Goal: Information Seeking & Learning: Learn about a topic

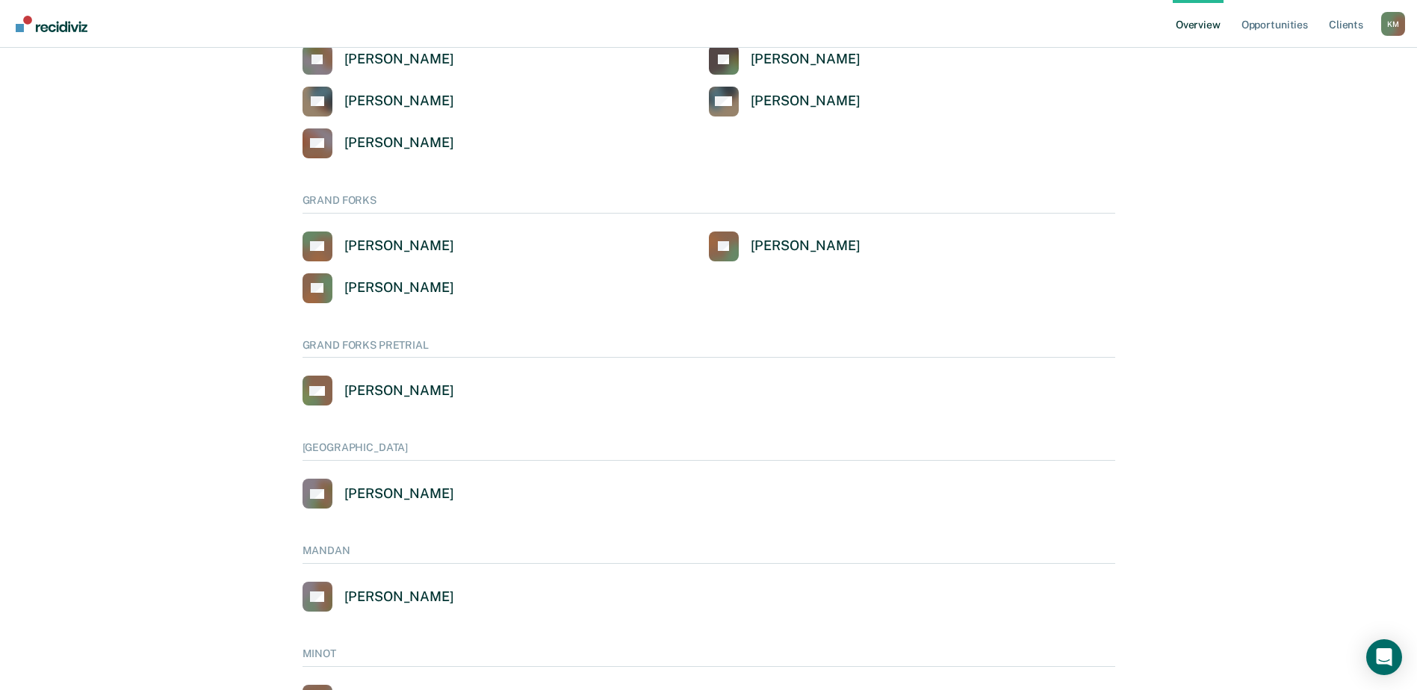
scroll to position [597, 0]
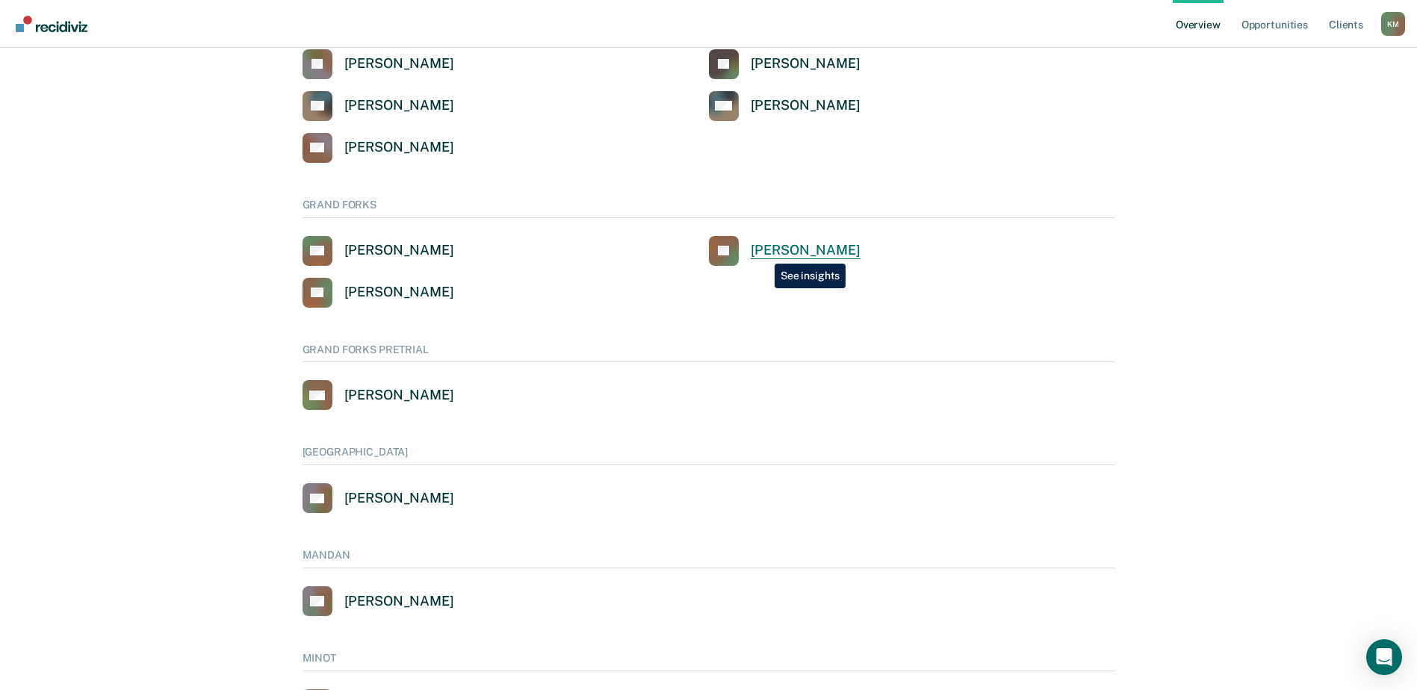
click at [763, 252] on div "[PERSON_NAME]" at bounding box center [806, 250] width 110 height 17
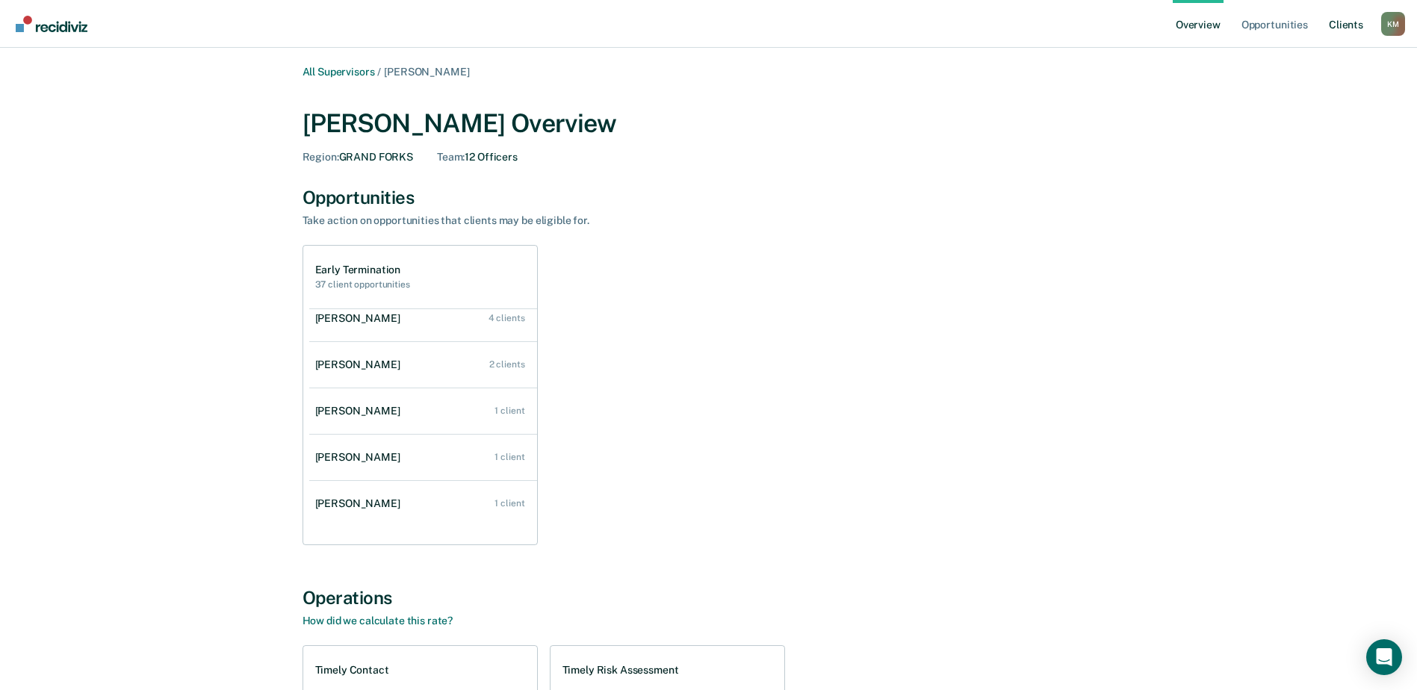
click at [1334, 25] on link "Client s" at bounding box center [1346, 24] width 40 height 48
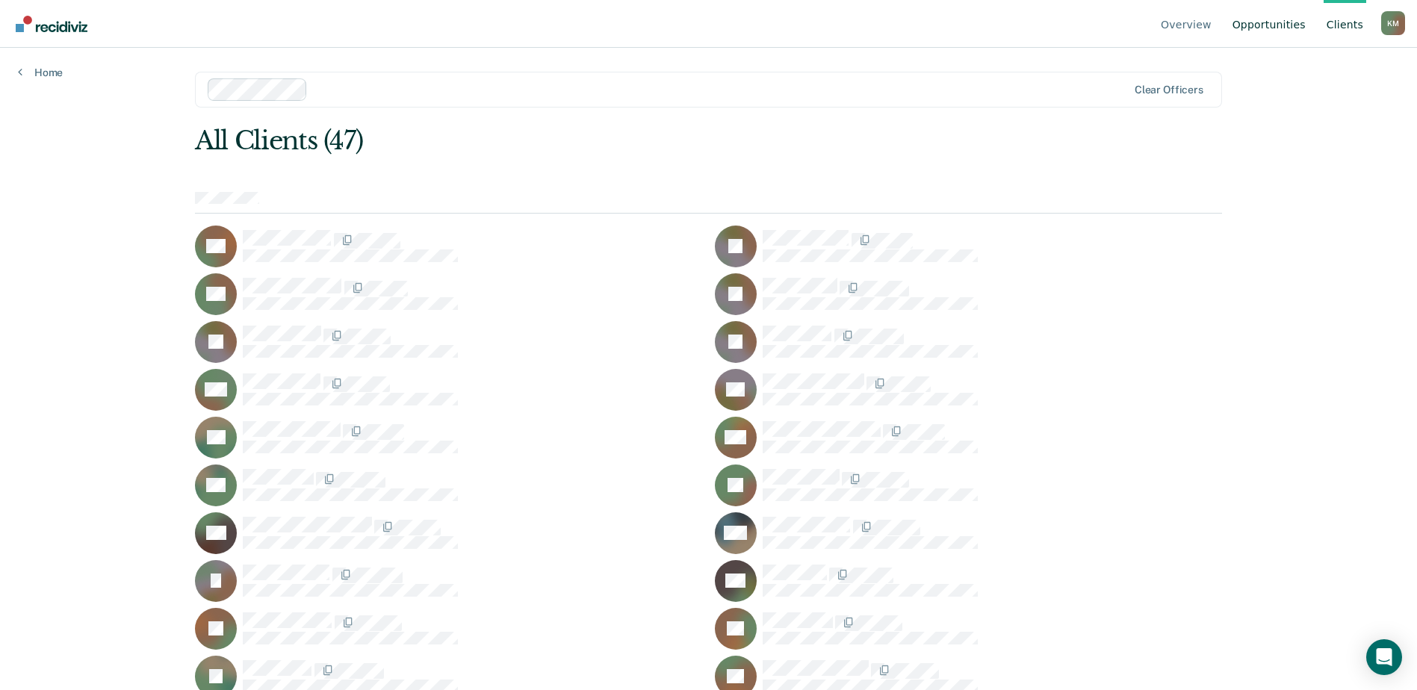
click at [1270, 22] on link "Opportunities" at bounding box center [1268, 24] width 79 height 48
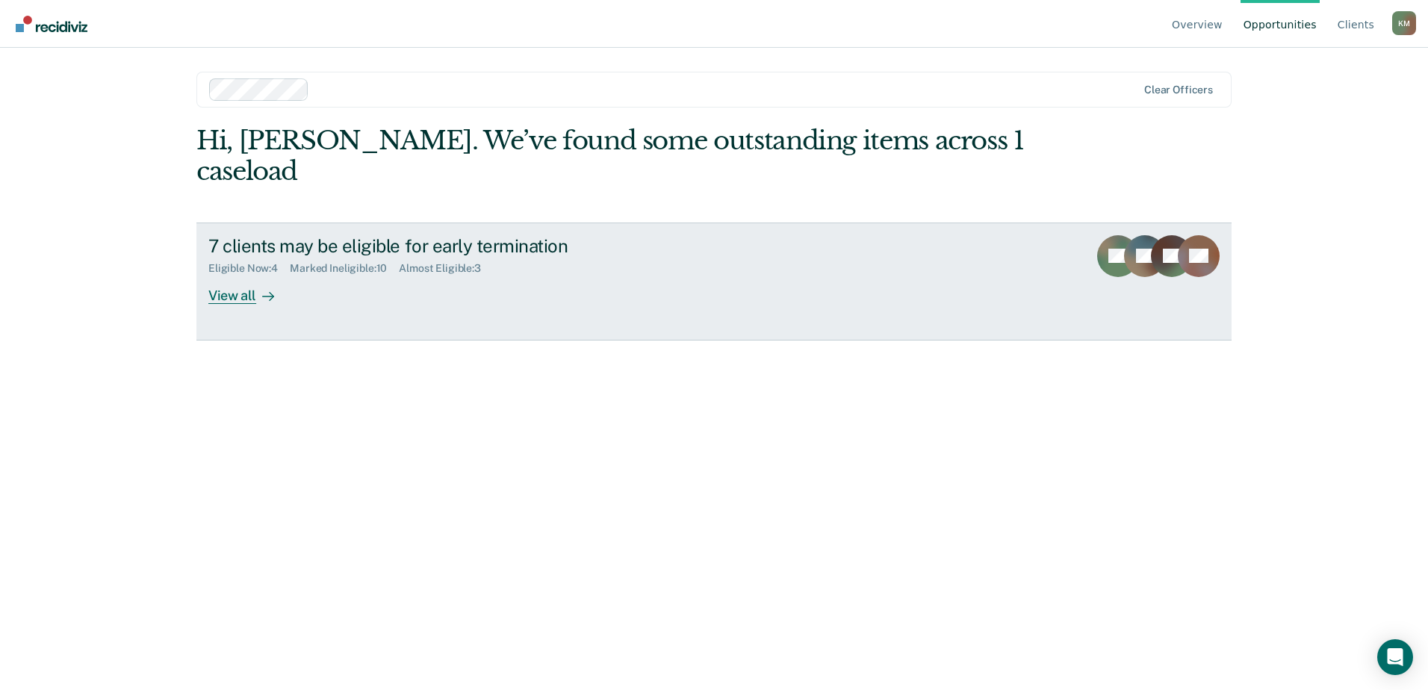
click at [267, 262] on div "Eligible Now : 4" at bounding box center [248, 268] width 81 height 13
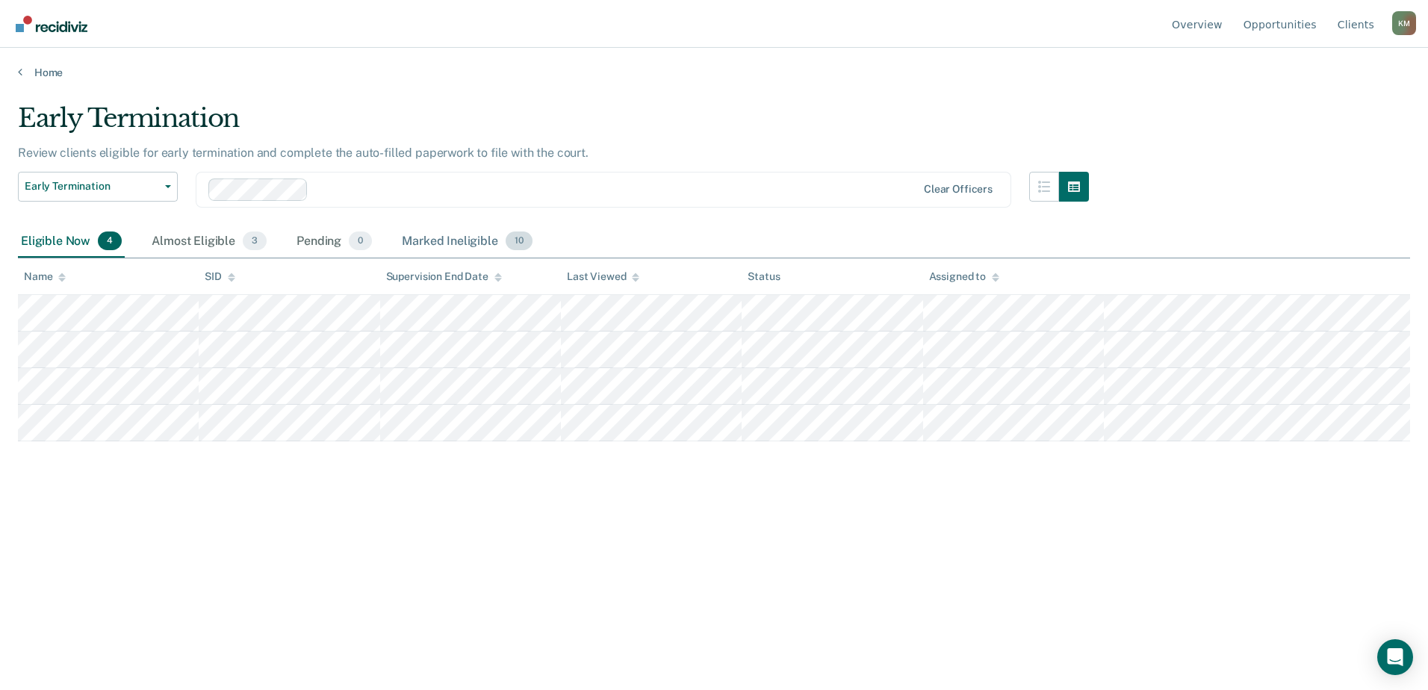
click at [483, 240] on div "Marked Ineligible 10" at bounding box center [467, 242] width 136 height 33
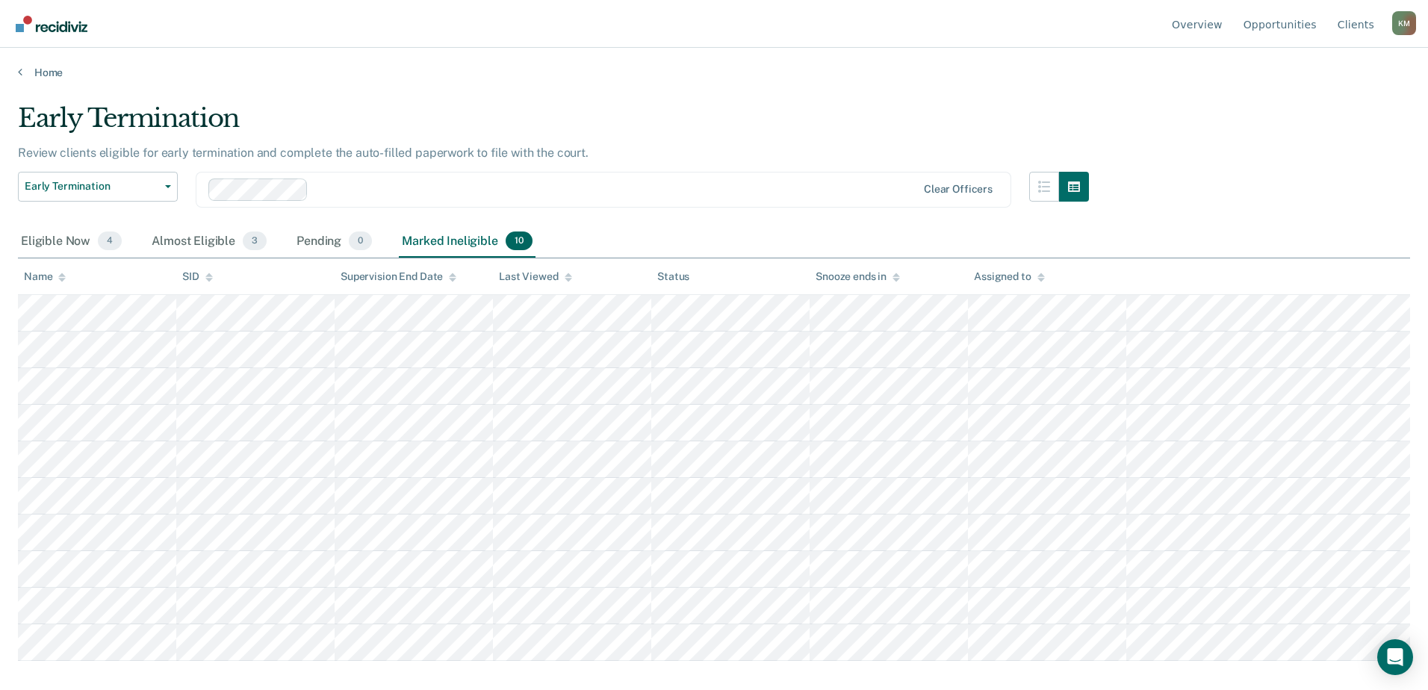
click at [1415, 19] on div "Overview Opportunities Client s [PERSON_NAME] K M Profile Go to System-Level Tr…" at bounding box center [714, 24] width 1428 height 48
click at [1411, 22] on div "K M" at bounding box center [1404, 23] width 24 height 24
click at [1305, 160] on link "Log Out" at bounding box center [1328, 165] width 127 height 13
